Goal: Information Seeking & Learning: Learn about a topic

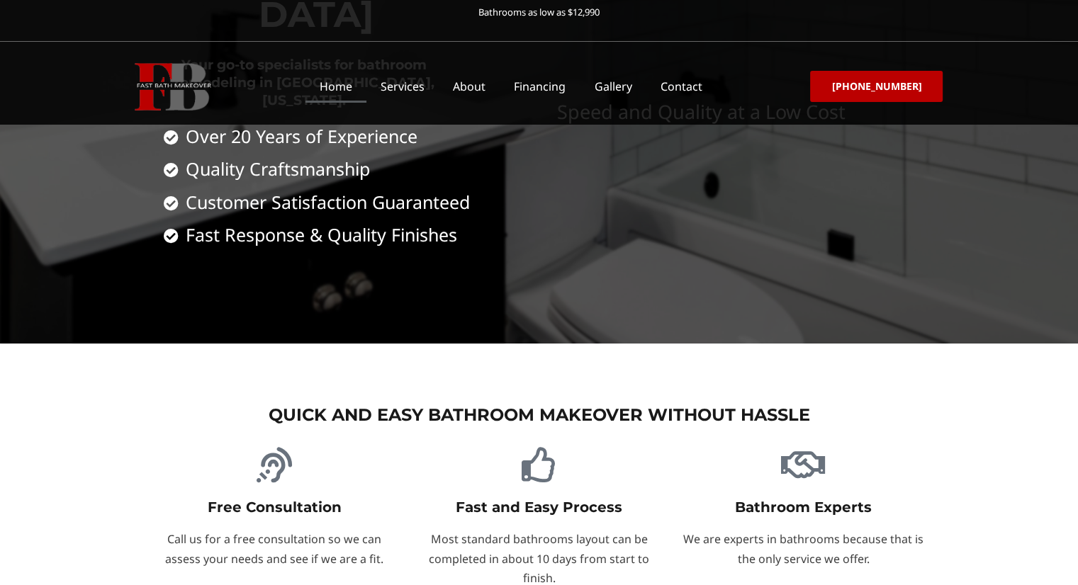
scroll to position [496, 0]
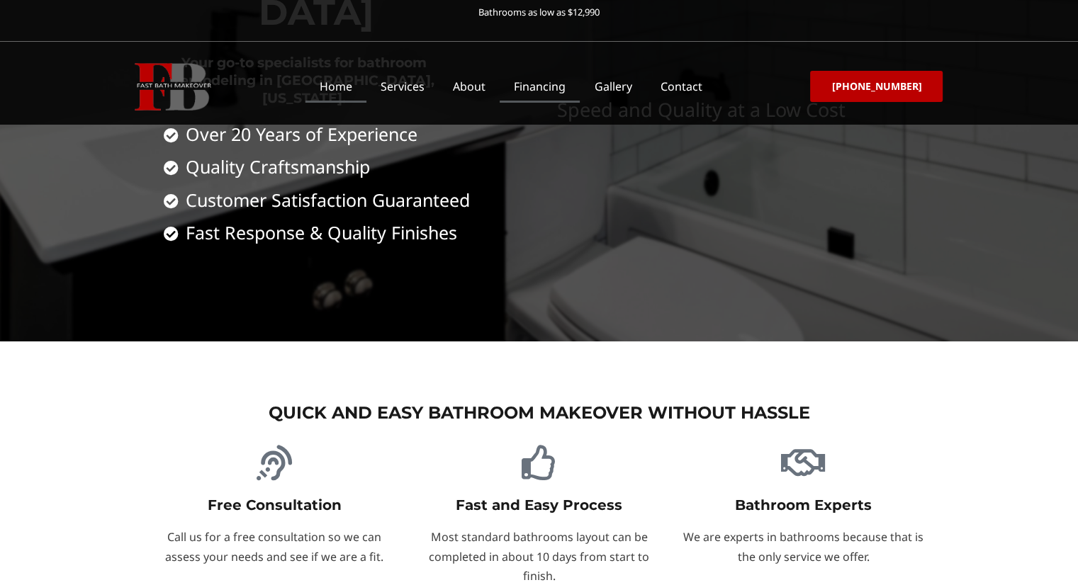
click at [573, 74] on link "Financing" at bounding box center [540, 86] width 80 height 33
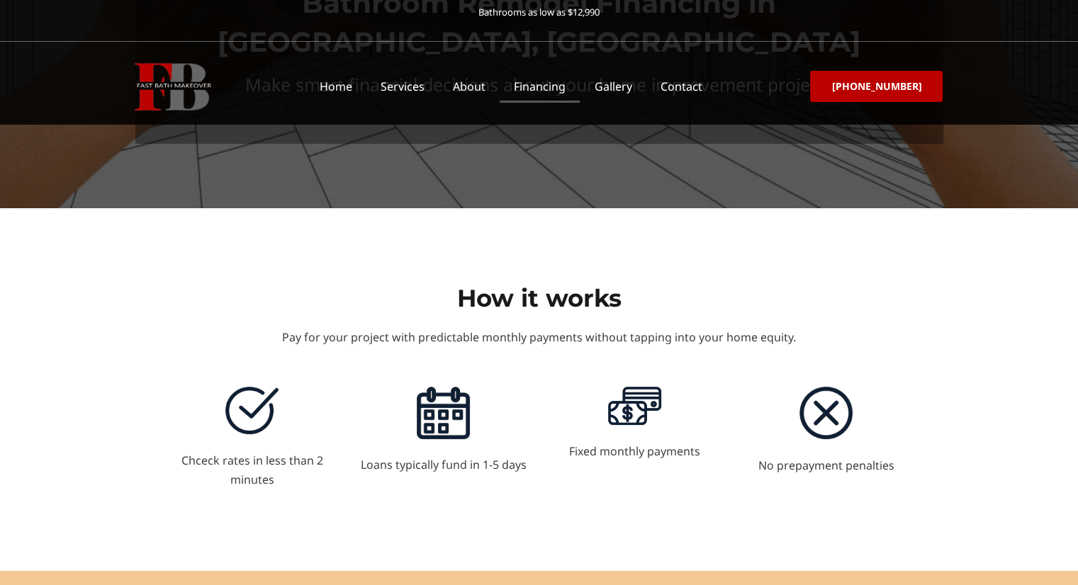
scroll to position [142, 0]
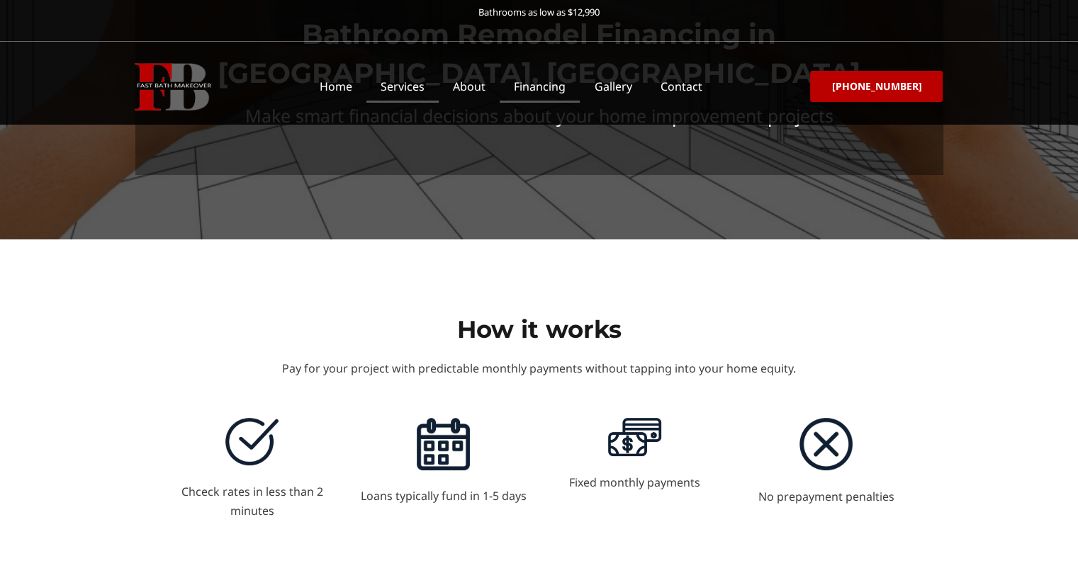
click at [422, 75] on link "Services" at bounding box center [402, 86] width 72 height 33
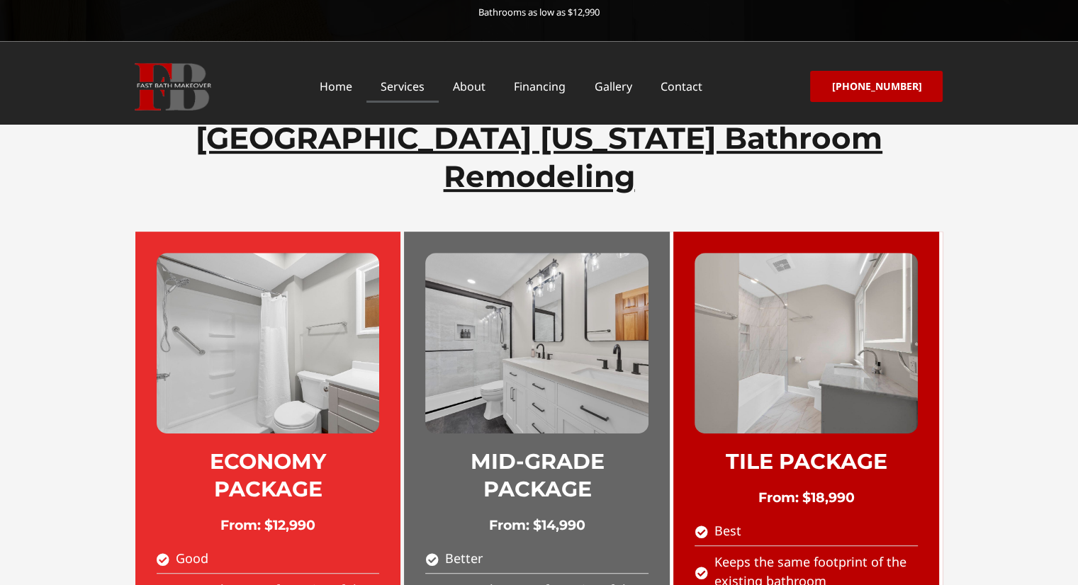
drag, startPoint x: 170, startPoint y: 224, endPoint x: 258, endPoint y: 204, distance: 90.1
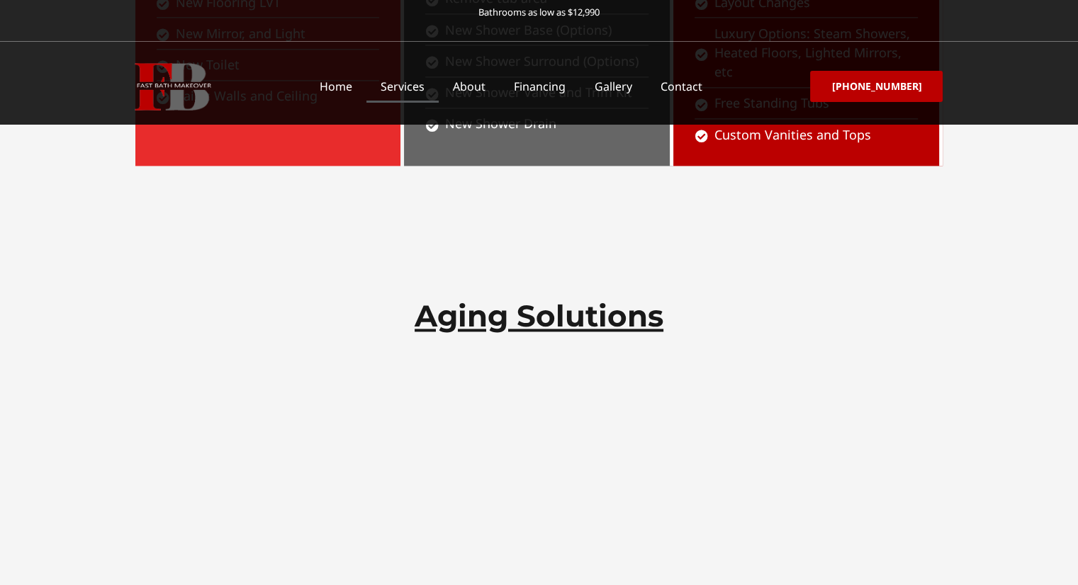
scroll to position [1984, 0]
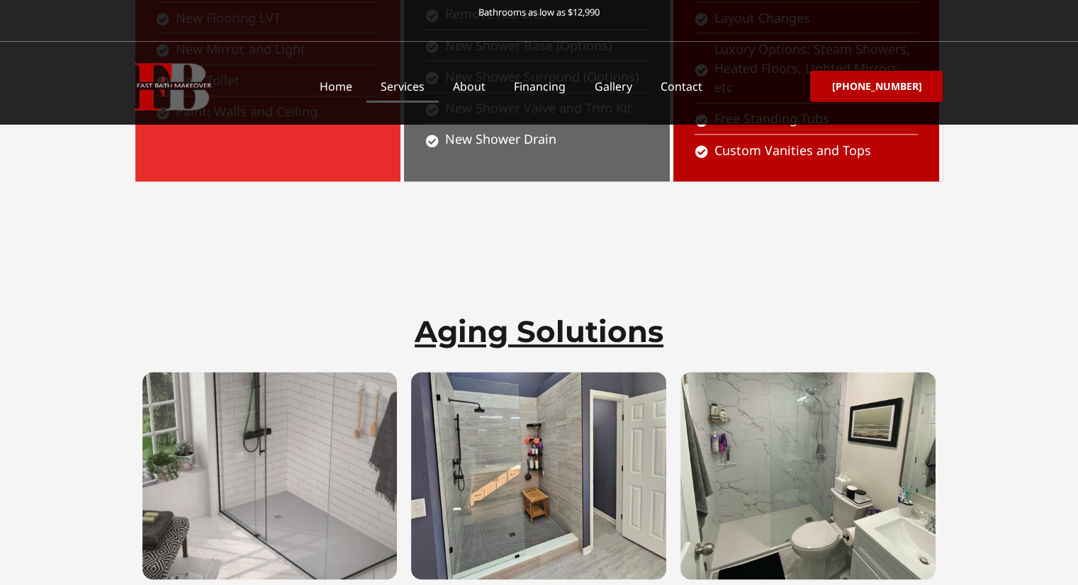
click at [582, 372] on img at bounding box center [538, 475] width 255 height 207
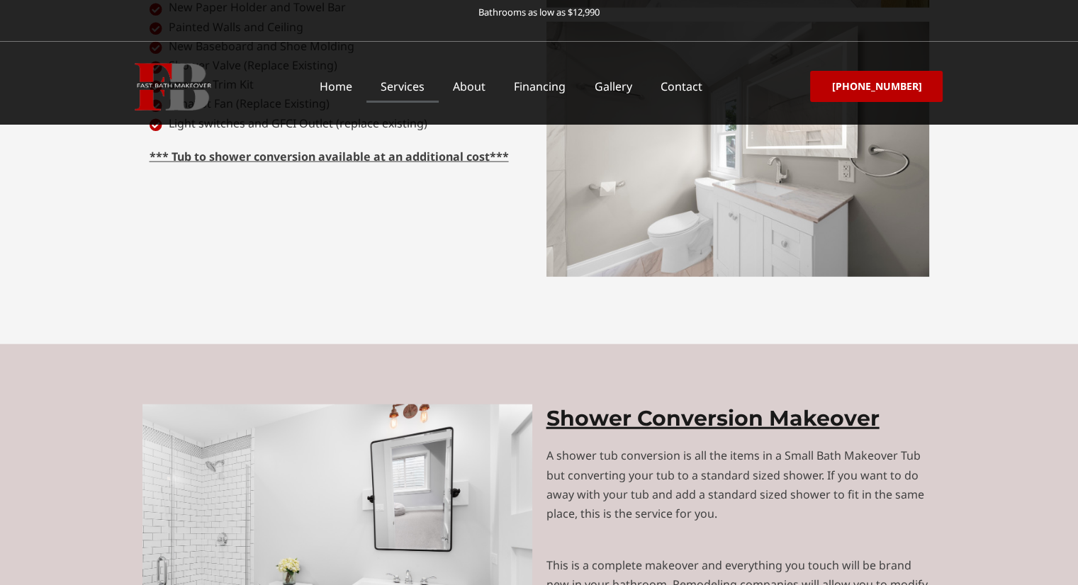
scroll to position [3614, 0]
